Goal: Task Accomplishment & Management: Manage account settings

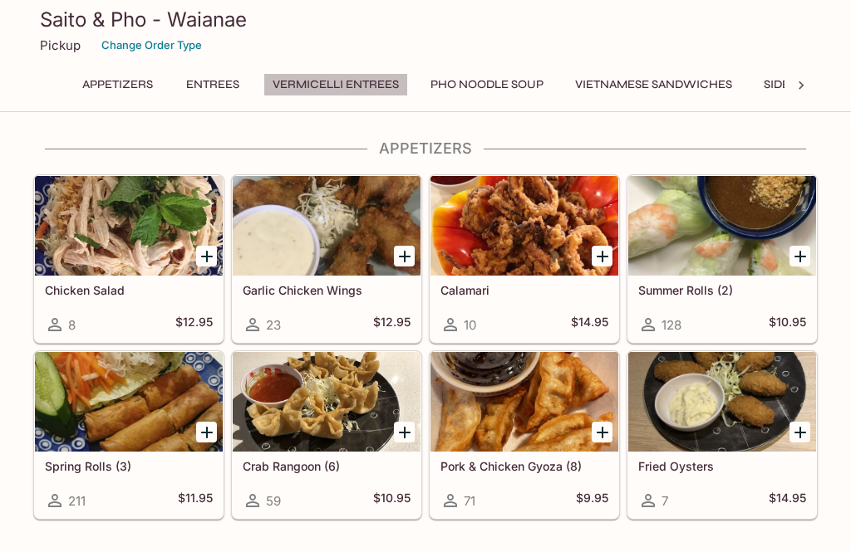
click at [335, 78] on button "Vermicelli Entrees" at bounding box center [335, 84] width 145 height 23
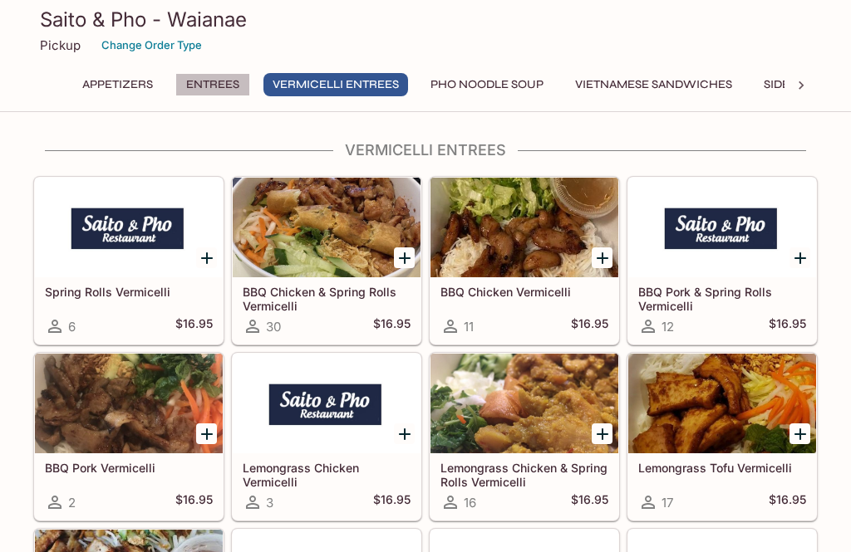
click at [202, 75] on button "Entrees" at bounding box center [212, 84] width 75 height 23
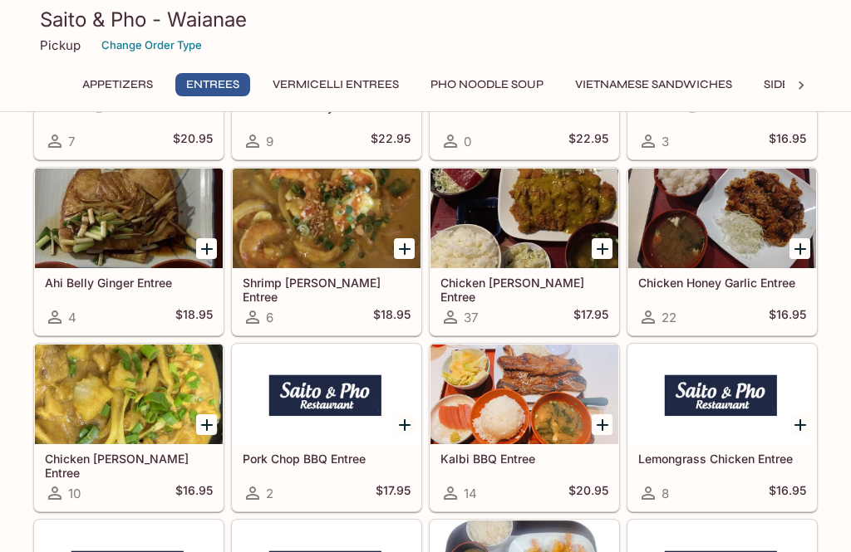
scroll to position [1666, 0]
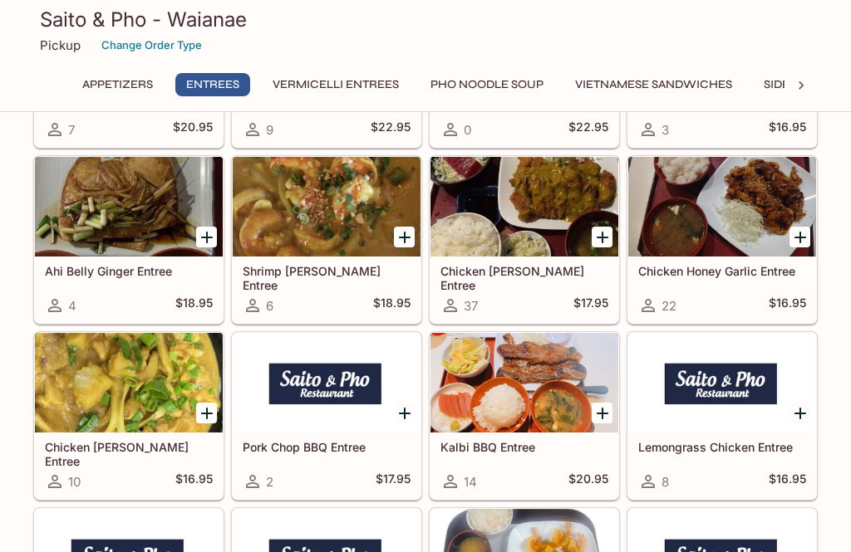
click at [366, 291] on div "Shrimp [PERSON_NAME] Entree 6 $18.95" at bounding box center [327, 290] width 188 height 66
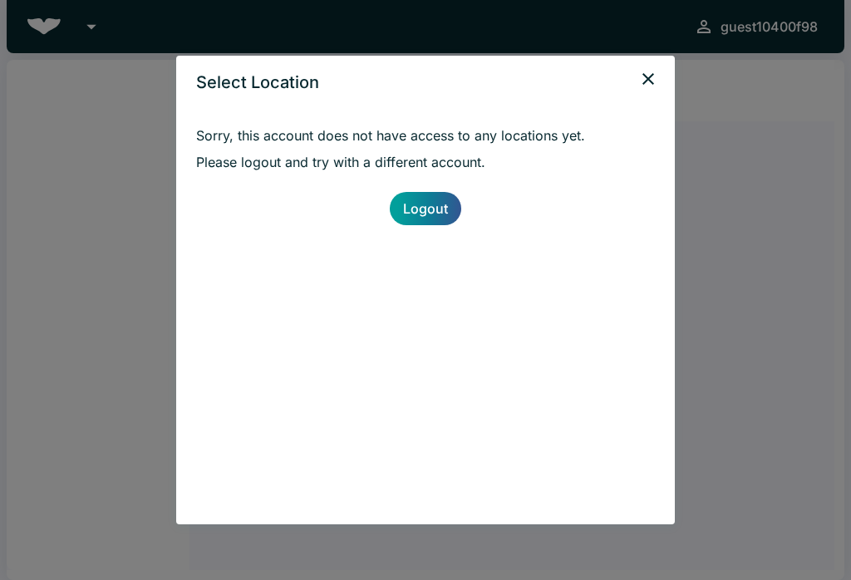
click at [443, 218] on link "Logout" at bounding box center [425, 208] width 71 height 33
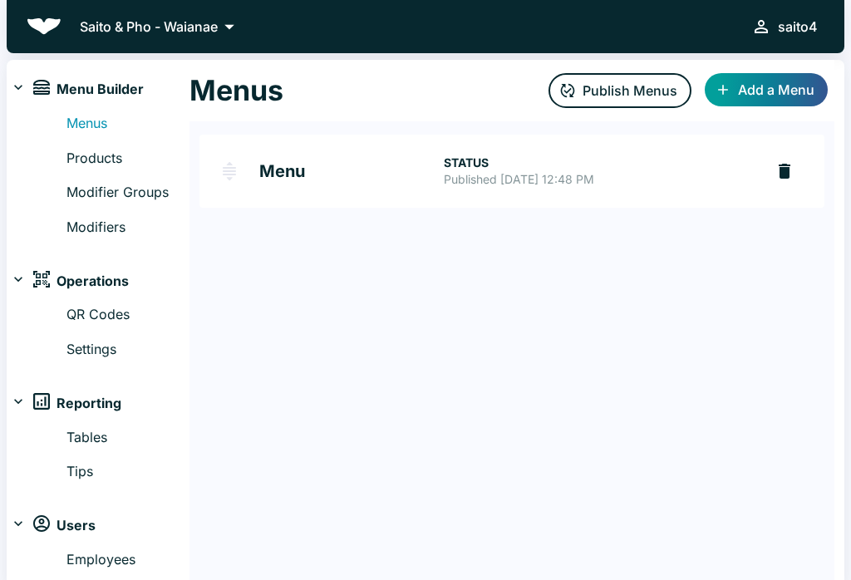
click at [135, 152] on link "Products" at bounding box center [127, 159] width 123 height 22
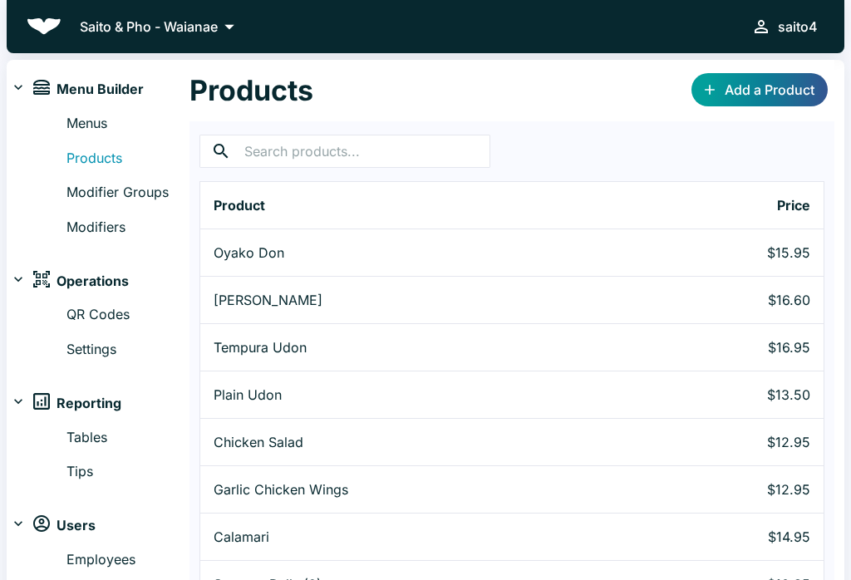
click at [104, 129] on link "Menus" at bounding box center [127, 124] width 123 height 22
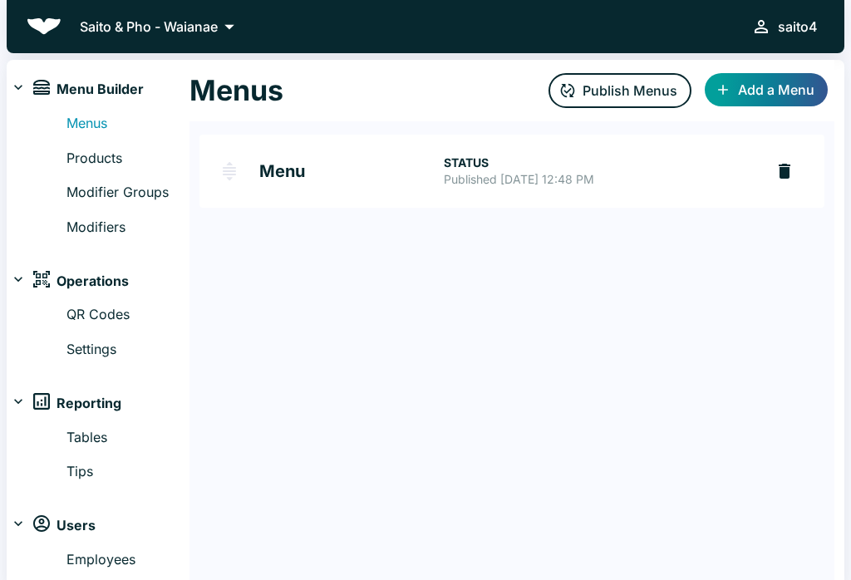
click at [435, 184] on link "Menu STATUS Published Aug 02, 2025 at 12:48 PM" at bounding box center [481, 171] width 565 height 73
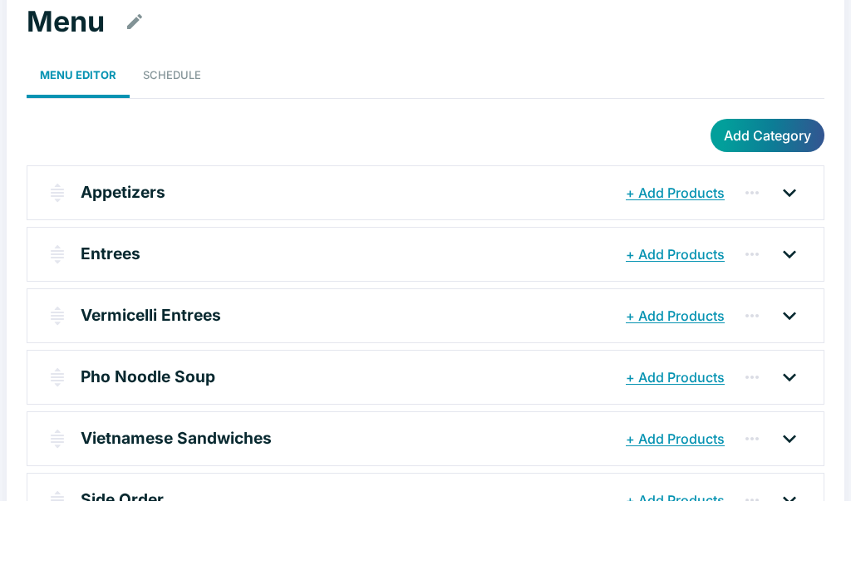
scroll to position [80, 0]
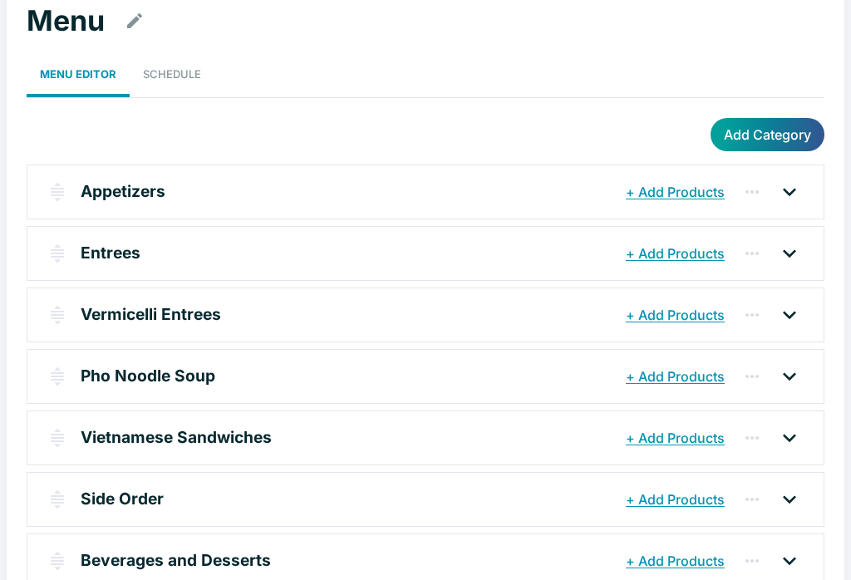
click at [792, 263] on icon at bounding box center [789, 253] width 27 height 27
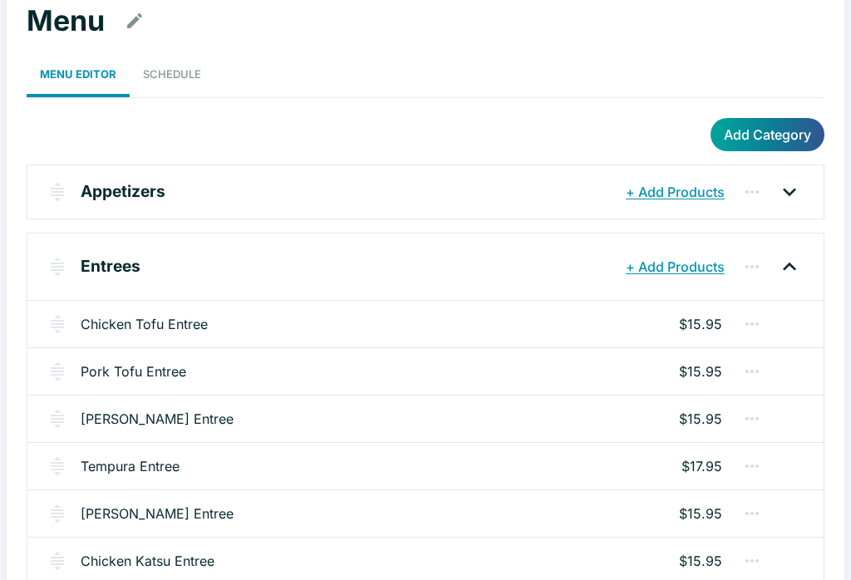
click at [52, 328] on img "button" at bounding box center [57, 324] width 20 height 20
click at [758, 331] on icon "button" at bounding box center [752, 324] width 20 height 20
click at [479, 334] on div at bounding box center [425, 290] width 851 height 580
click at [269, 340] on div "Chicken Tofu Entree $15.95" at bounding box center [425, 323] width 796 height 47
click at [185, 326] on link "Chicken Tofu Entree" at bounding box center [144, 324] width 127 height 20
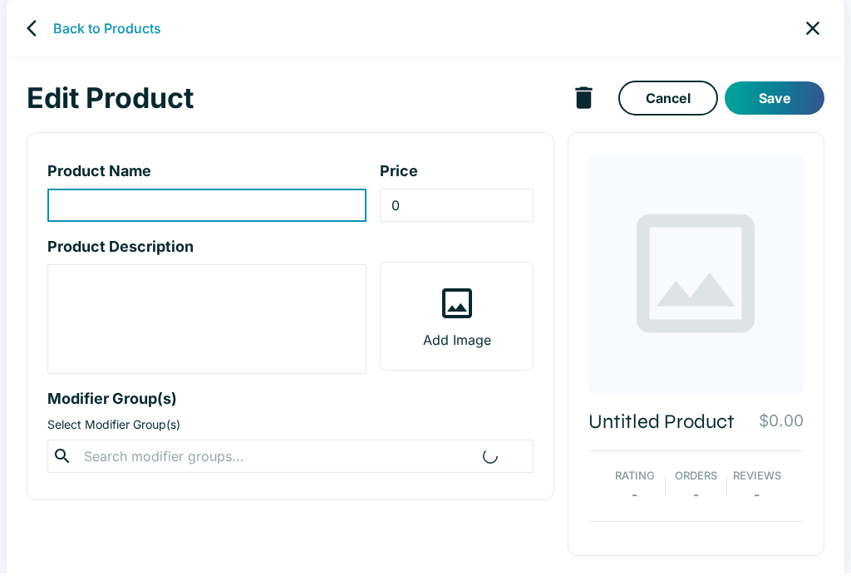
type input "Chicken Tofu Entree"
type input "15.95"
type textarea ""Sukiyaki" shoyu based soup with tofu, chicken, green onions, and konnyaku. Com…"
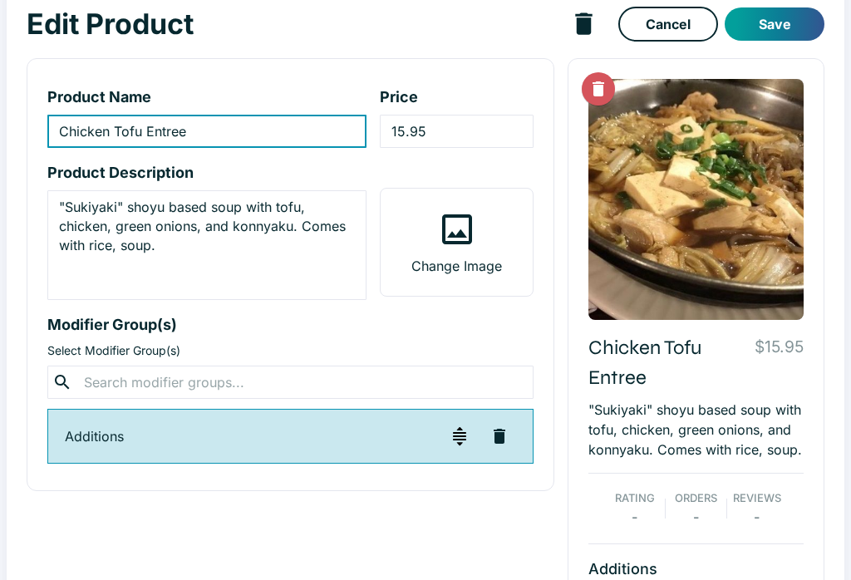
scroll to position [76, 0]
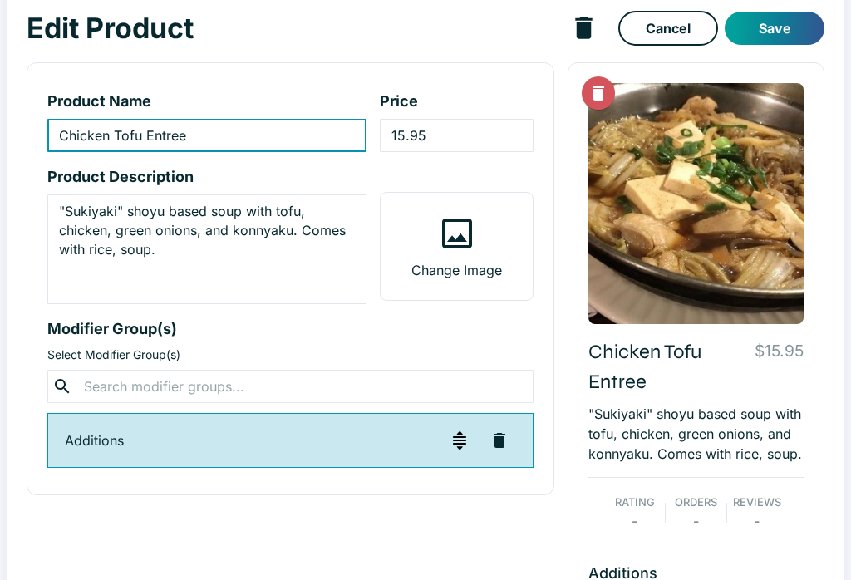
click at [350, 442] on p "Additions" at bounding box center [254, 440] width 378 height 20
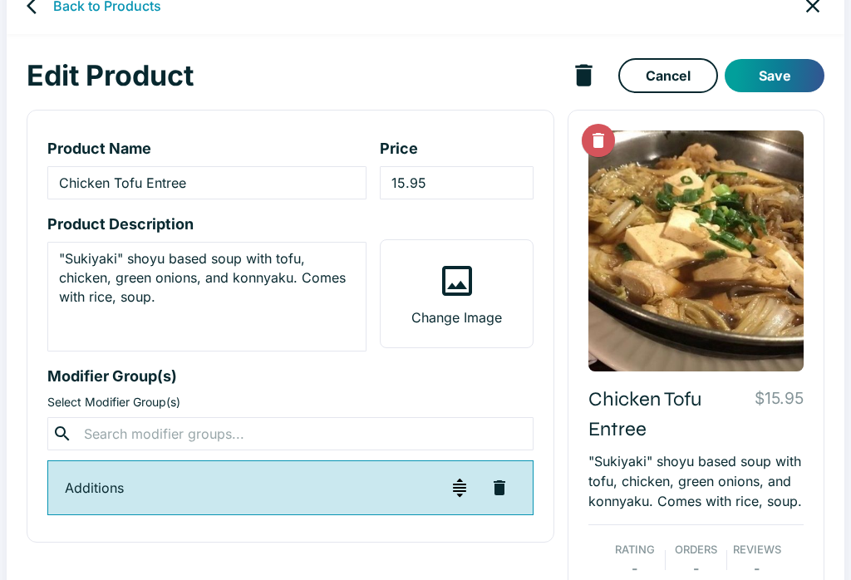
scroll to position [0, 0]
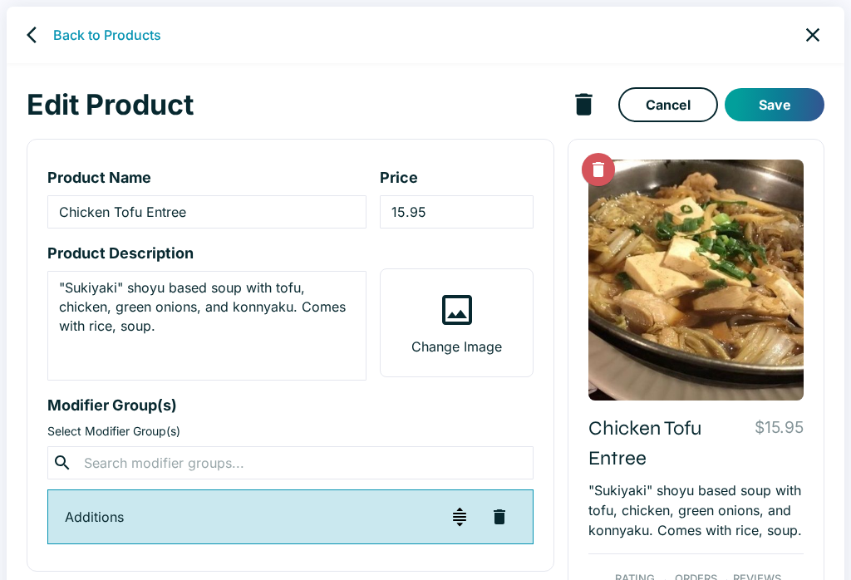
click at [816, 27] on icon "close" at bounding box center [812, 34] width 23 height 23
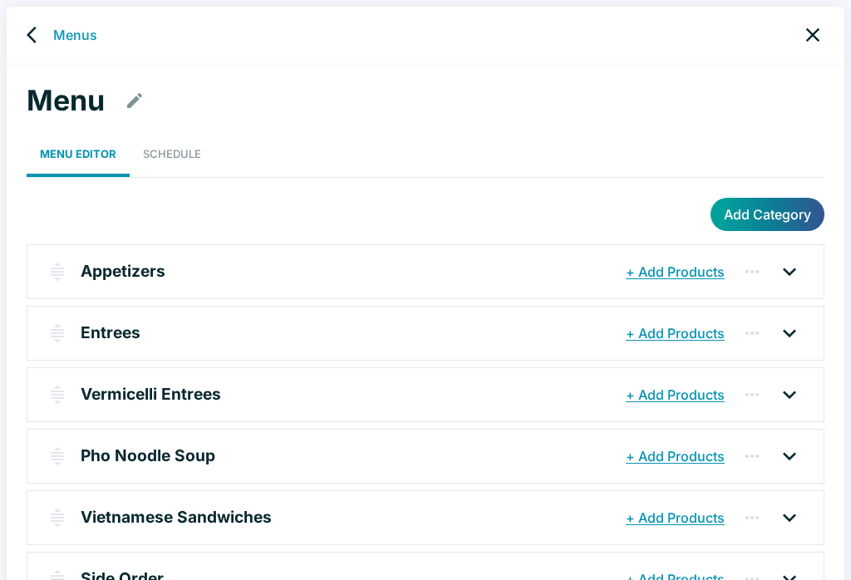
click at [812, 41] on icon "close" at bounding box center [812, 34] width 23 height 23
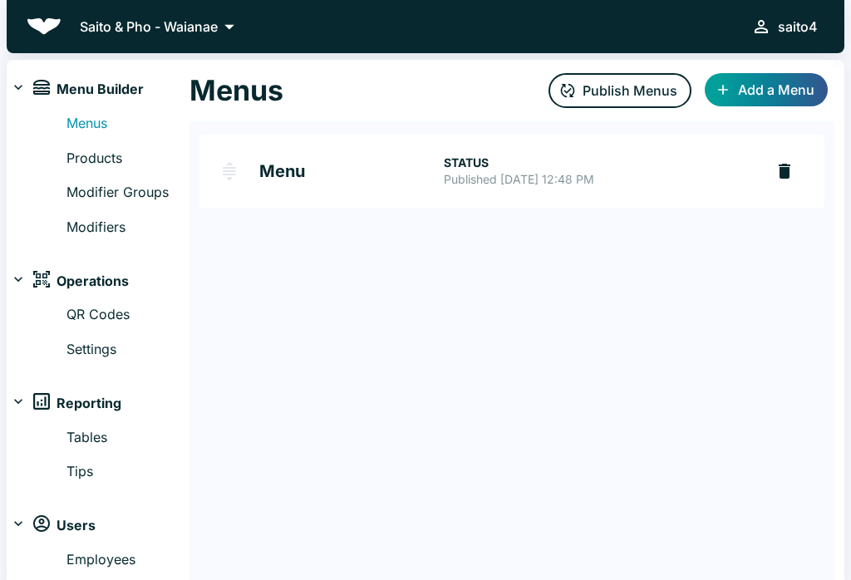
scroll to position [9, 0]
